Goal: Task Accomplishment & Management: Manage account settings

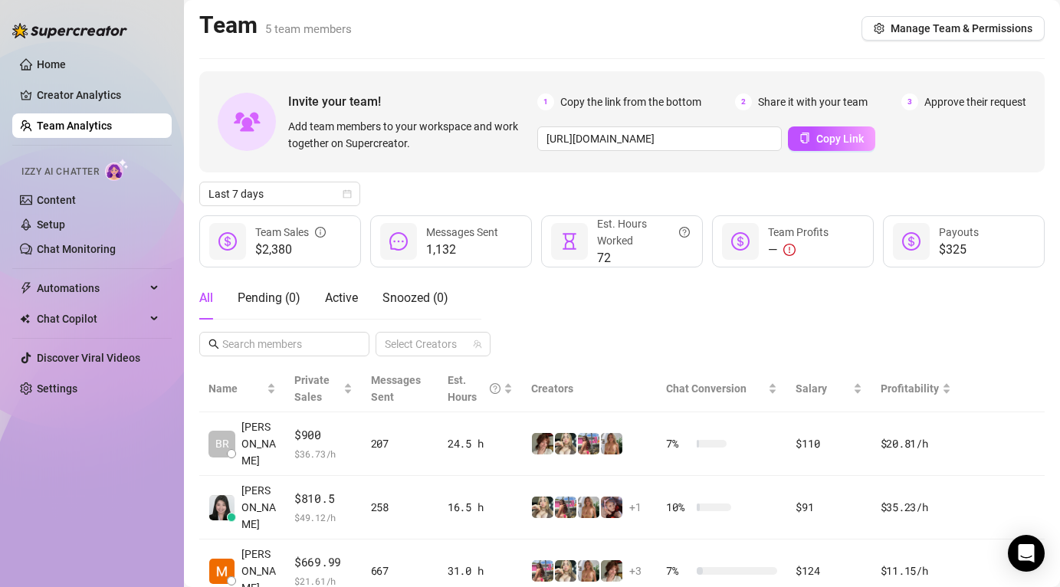
click at [524, 316] on div "All Pending ( 0 ) Active Snoozed ( 0 ) Select Creators" at bounding box center [621, 317] width 845 height 80
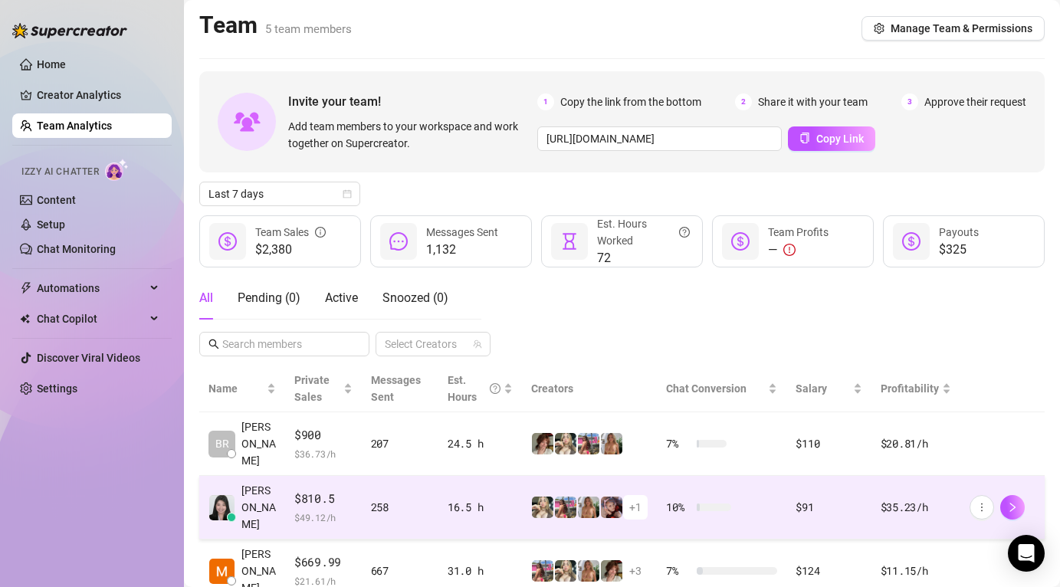
click at [349, 476] on td "$810.5 $ 49.12 /h" at bounding box center [323, 508] width 77 height 64
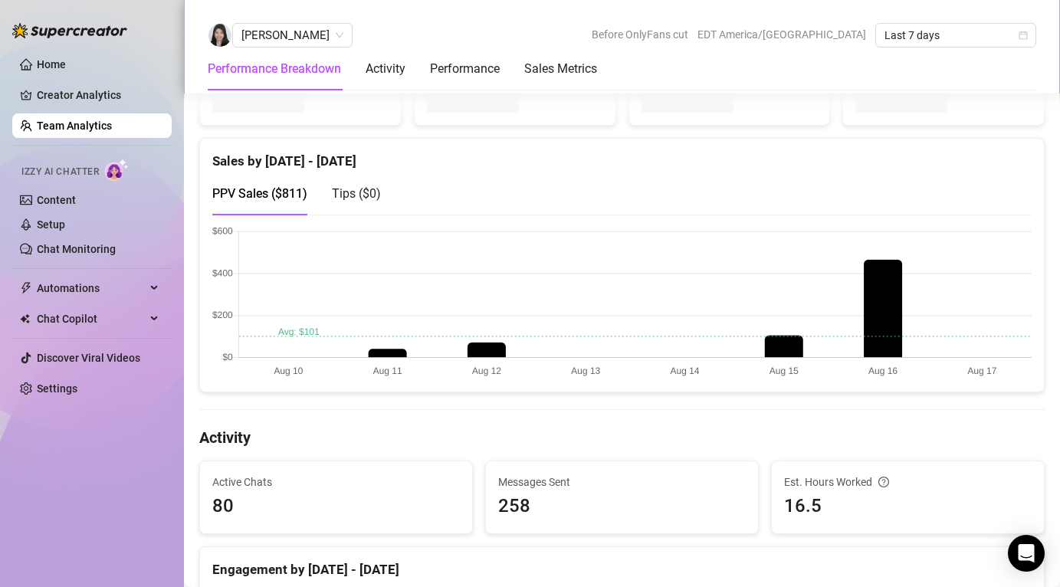
scroll to position [363, 0]
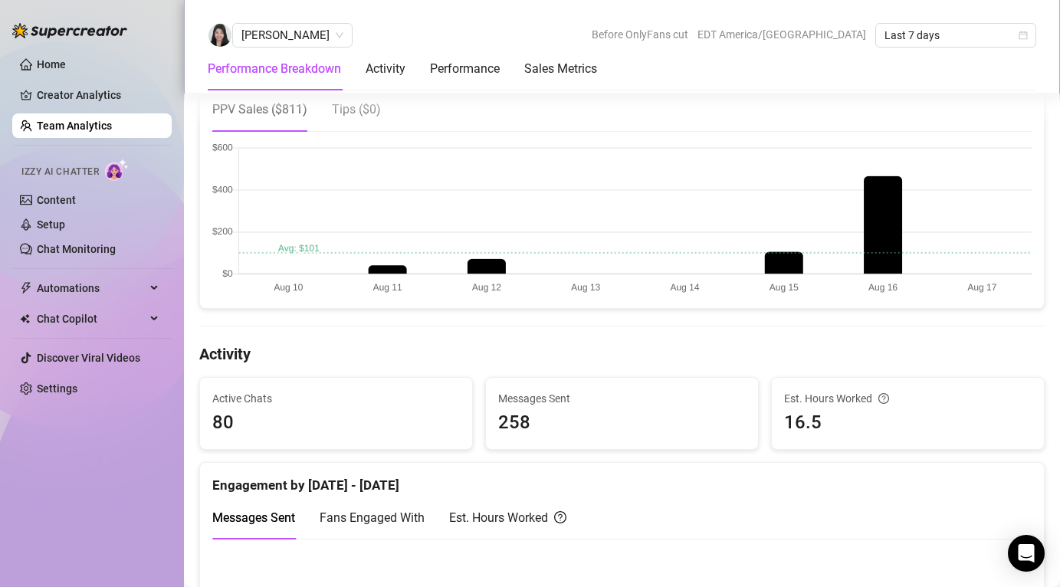
click at [796, 262] on canvas at bounding box center [621, 219] width 819 height 153
click at [877, 225] on canvas at bounding box center [621, 219] width 819 height 153
